Goal: Obtain resource: Download file/media

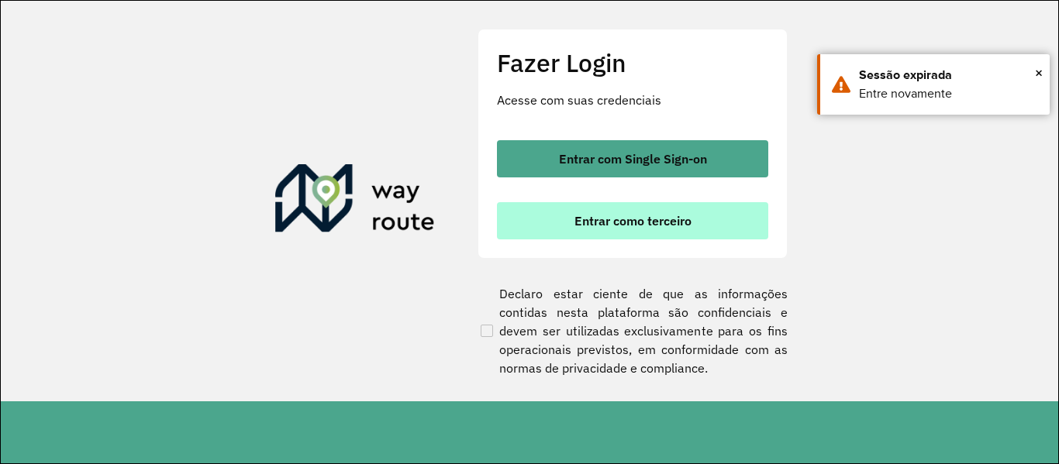
click at [646, 219] on span "Entrar como terceiro" at bounding box center [632, 221] width 117 height 12
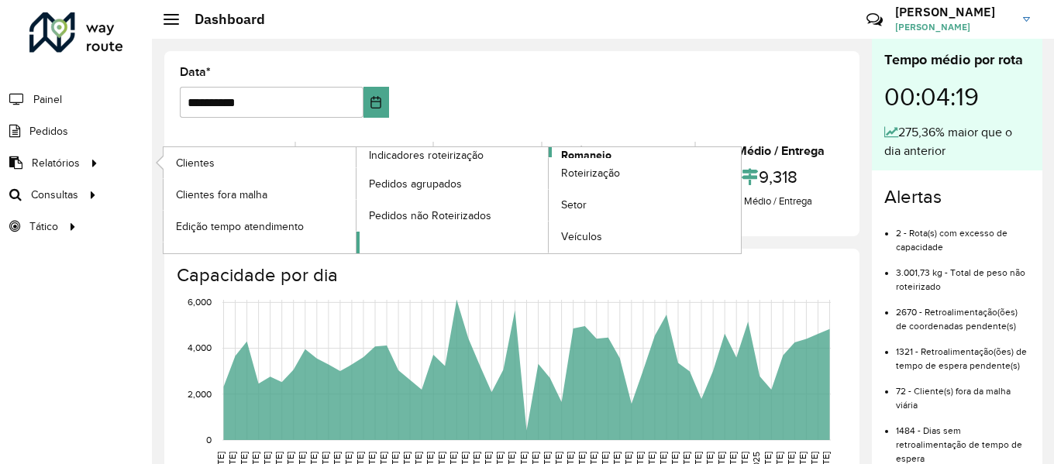
click at [612, 153] on link "Romaneio" at bounding box center [549, 200] width 385 height 106
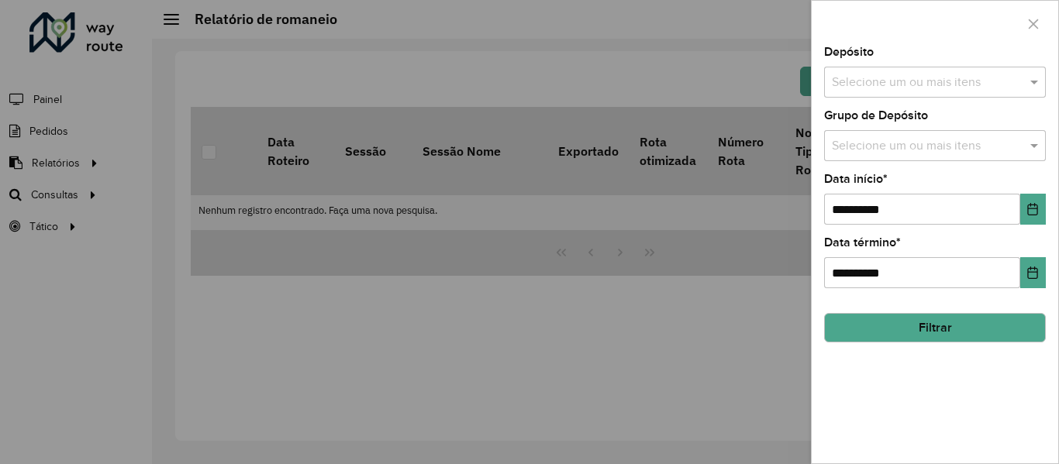
click at [887, 81] on input "text" at bounding box center [927, 83] width 198 height 19
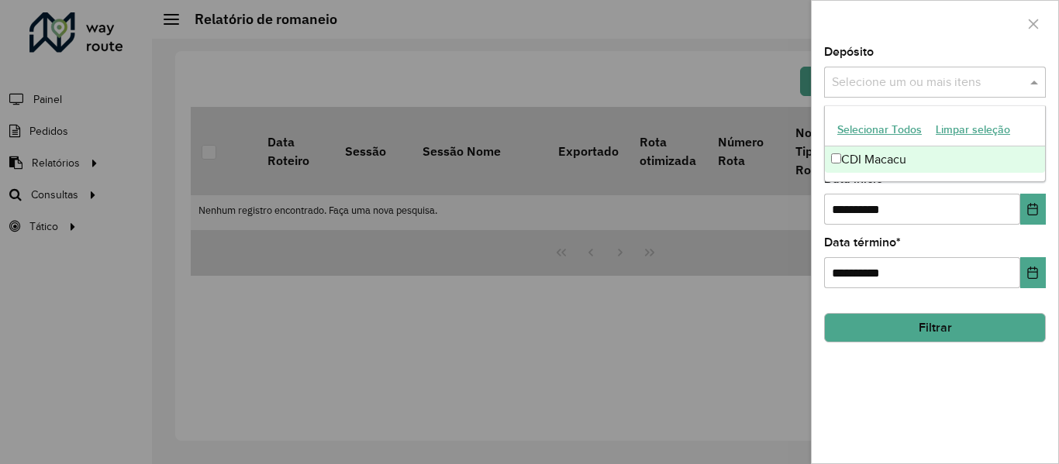
click at [874, 158] on div "CDI Macacu" at bounding box center [935, 160] width 220 height 26
click at [940, 330] on button "Filtrar" at bounding box center [935, 327] width 222 height 29
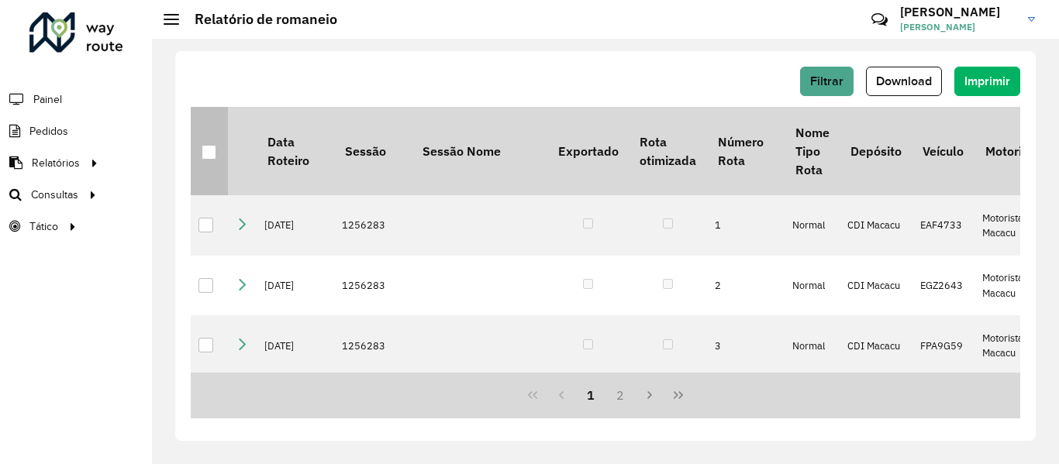
click at [210, 154] on div at bounding box center [209, 152] width 15 height 15
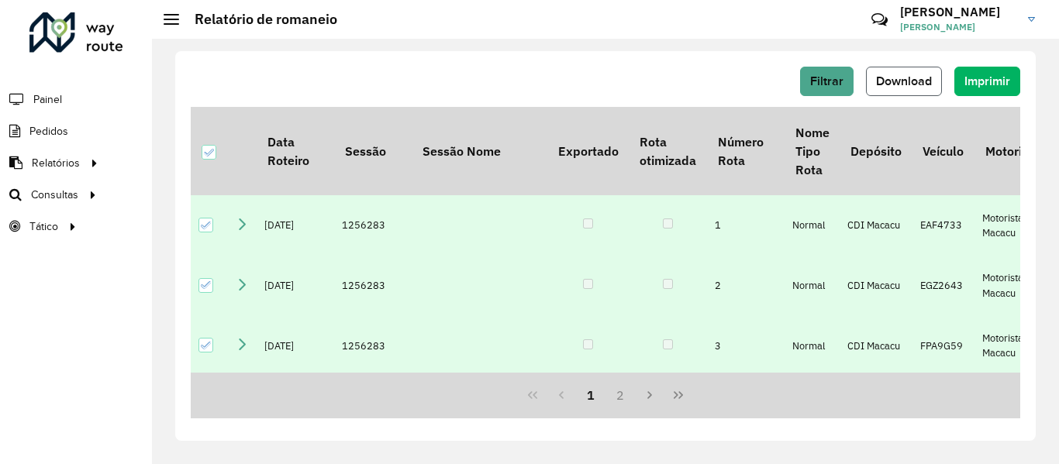
click at [895, 71] on button "Download" at bounding box center [904, 81] width 76 height 29
